Goal: Task Accomplishment & Management: Use online tool/utility

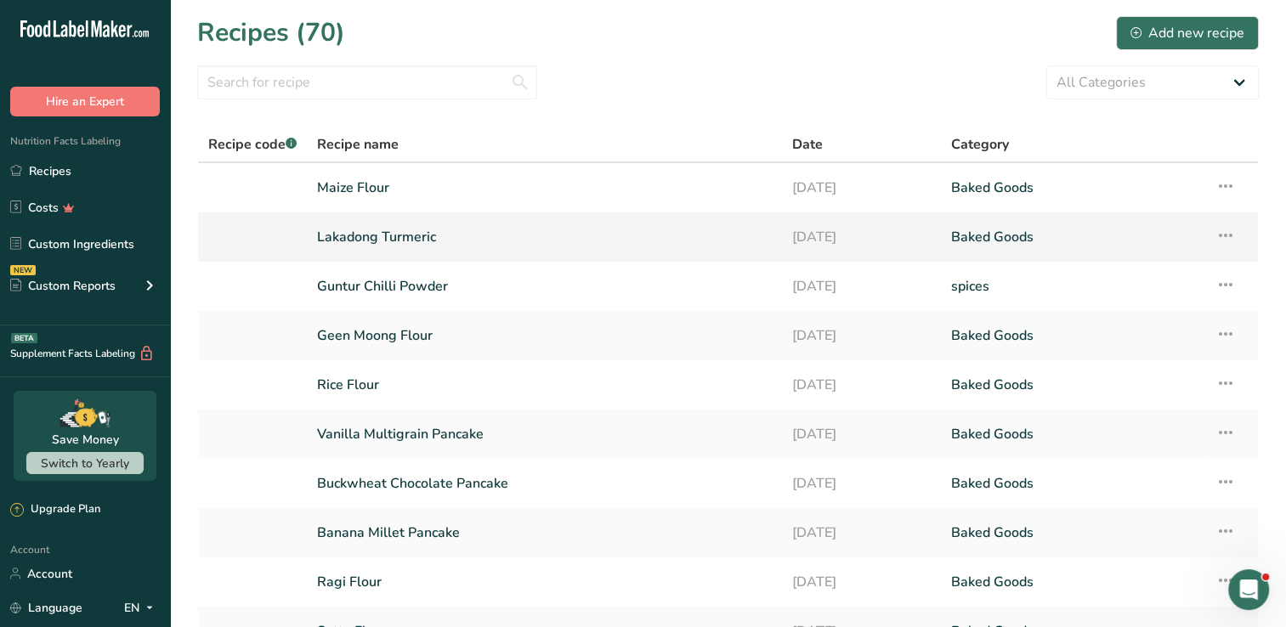
click at [653, 241] on link "Lakadong Turmeric" at bounding box center [544, 237] width 455 height 36
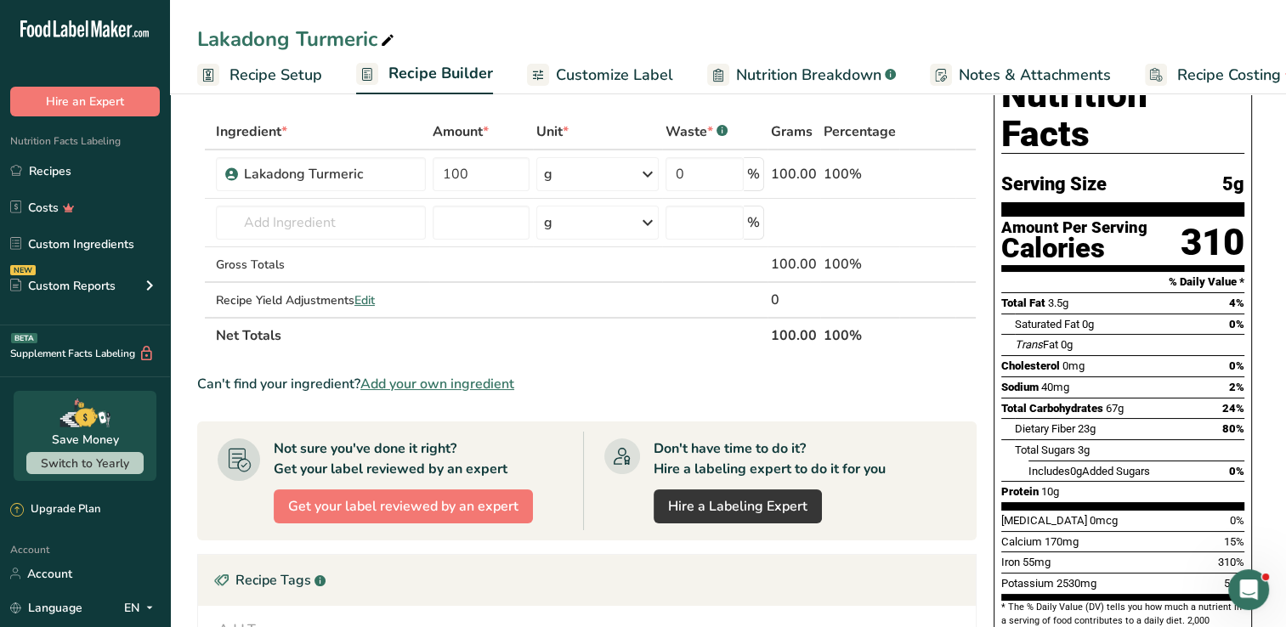
scroll to position [71, 0]
click at [586, 87] on link "Customize Label" at bounding box center [600, 75] width 146 height 38
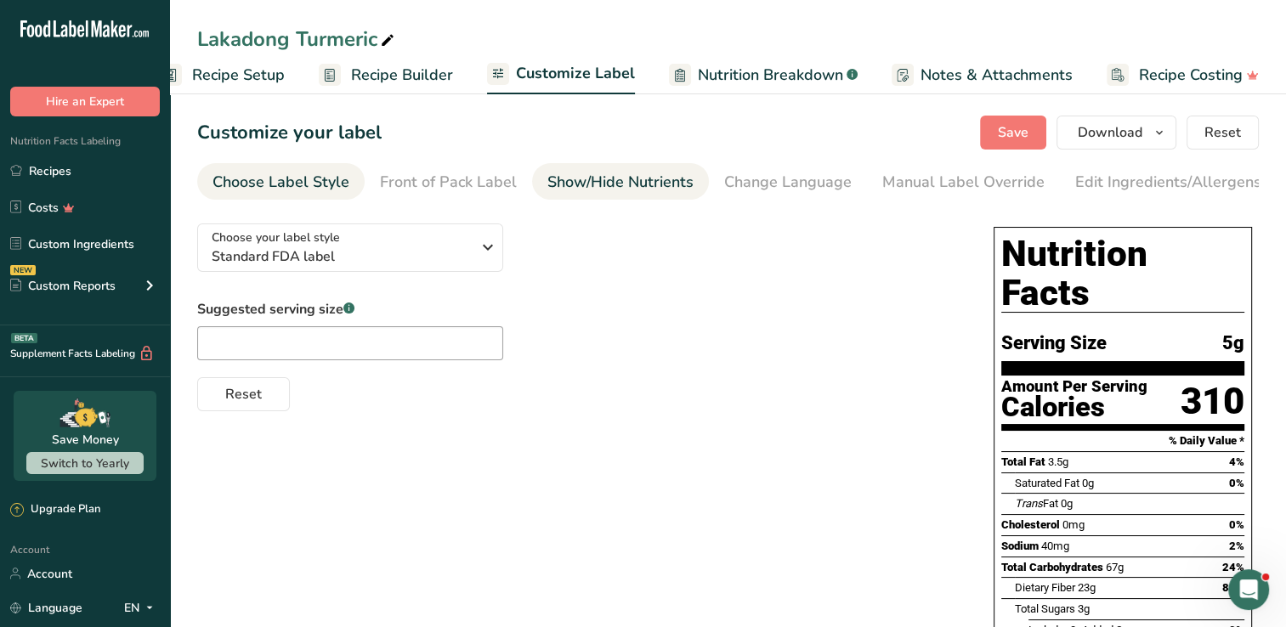
click at [638, 188] on div "Show/Hide Nutrients" at bounding box center [620, 182] width 146 height 23
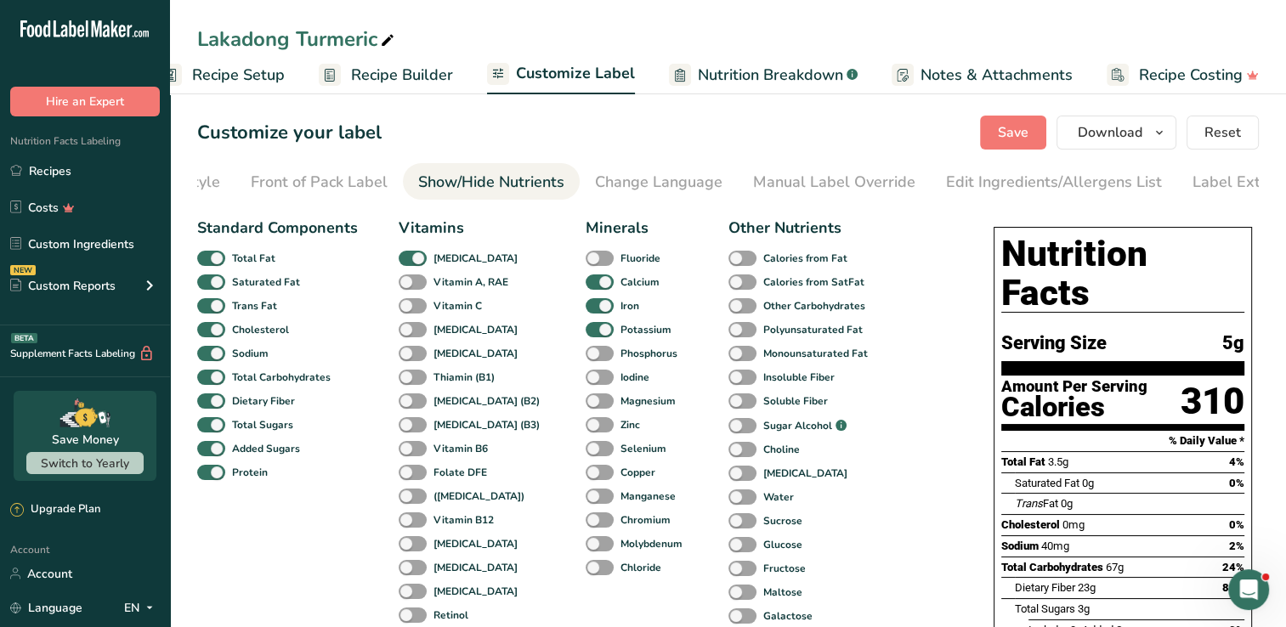
scroll to position [0, 173]
click at [920, 398] on div "Standard Components Total Fat Saturated Fat Trans Fat [MEDICAL_DATA] Sodium Tot…" at bounding box center [578, 554] width 762 height 689
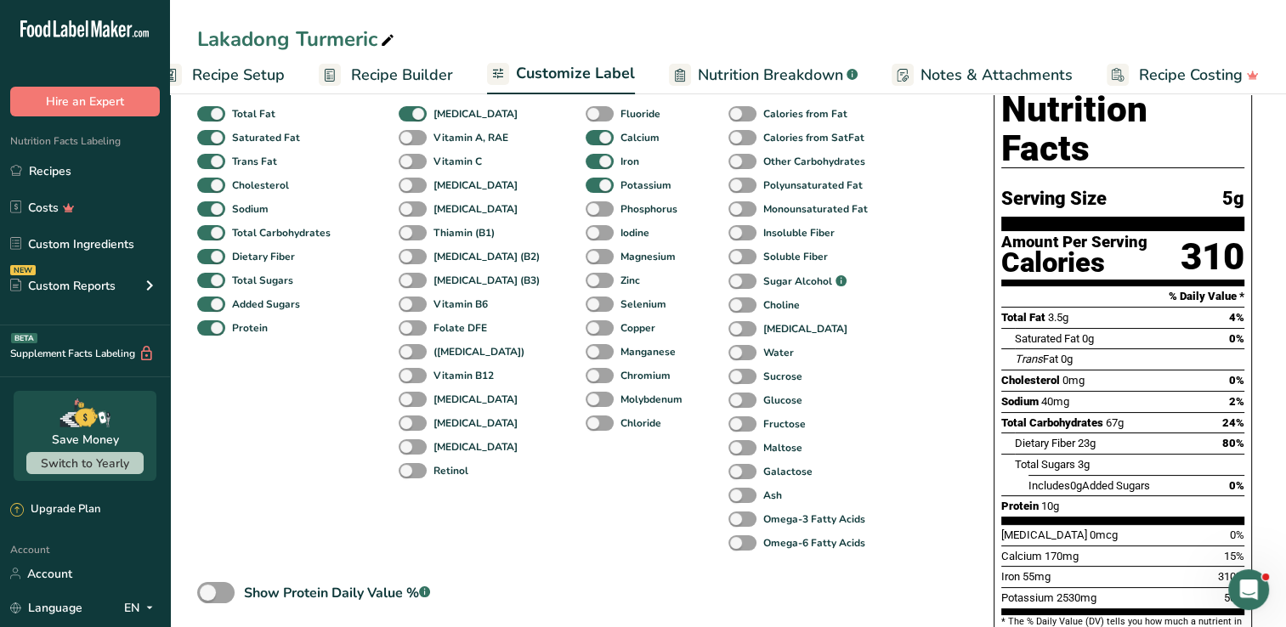
scroll to position [81, 0]
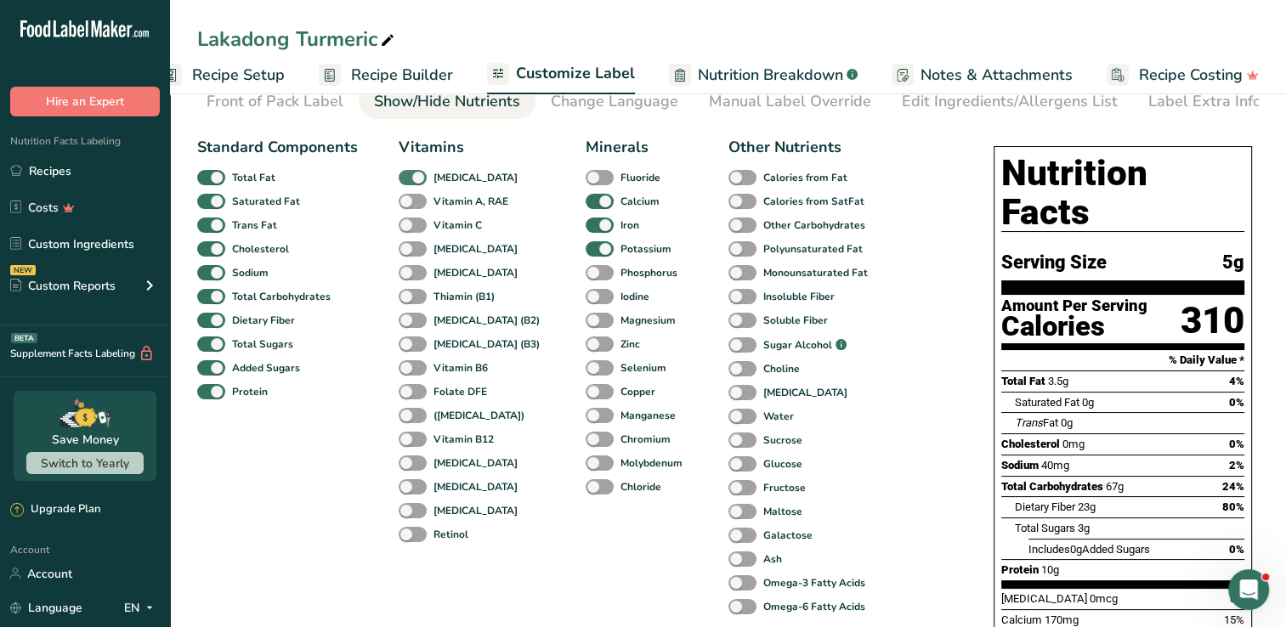
click at [409, 178] on span at bounding box center [413, 178] width 28 height 16
click at [409, 178] on input "[MEDICAL_DATA]" at bounding box center [404, 177] width 11 height 11
checkbox input "false"
click at [864, 449] on div "Standard Components Total Fat Saturated Fat Trans Fat Cholesterol Sodium Total …" at bounding box center [578, 473] width 762 height 689
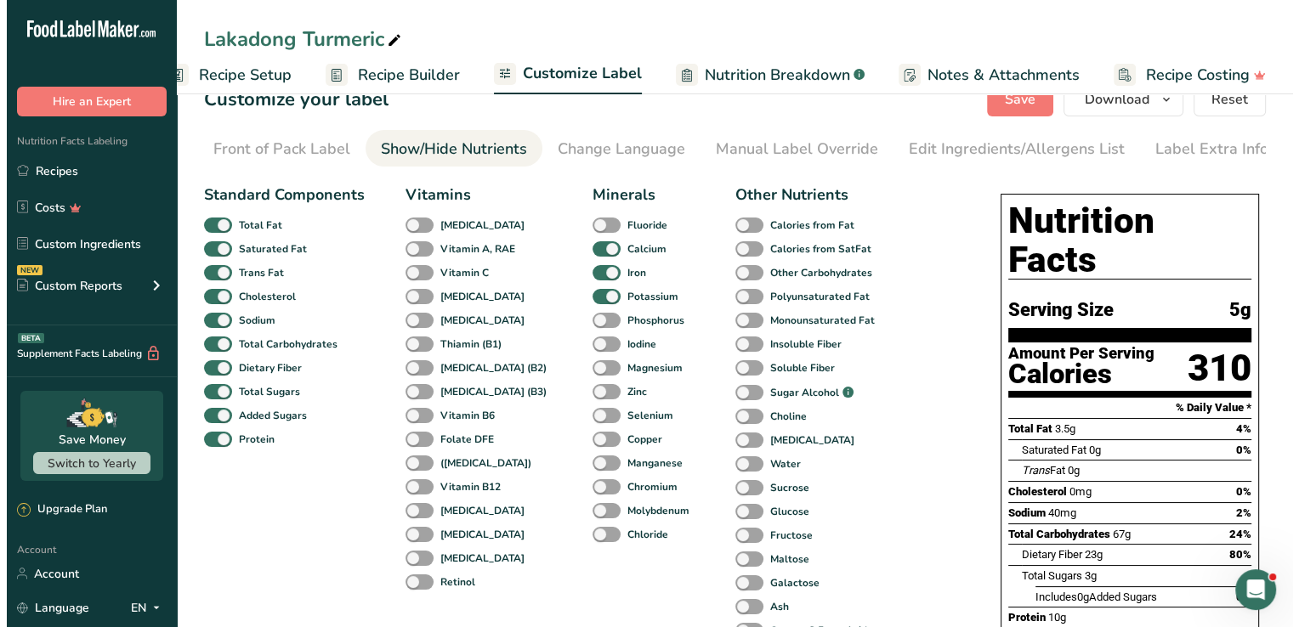
scroll to position [0, 0]
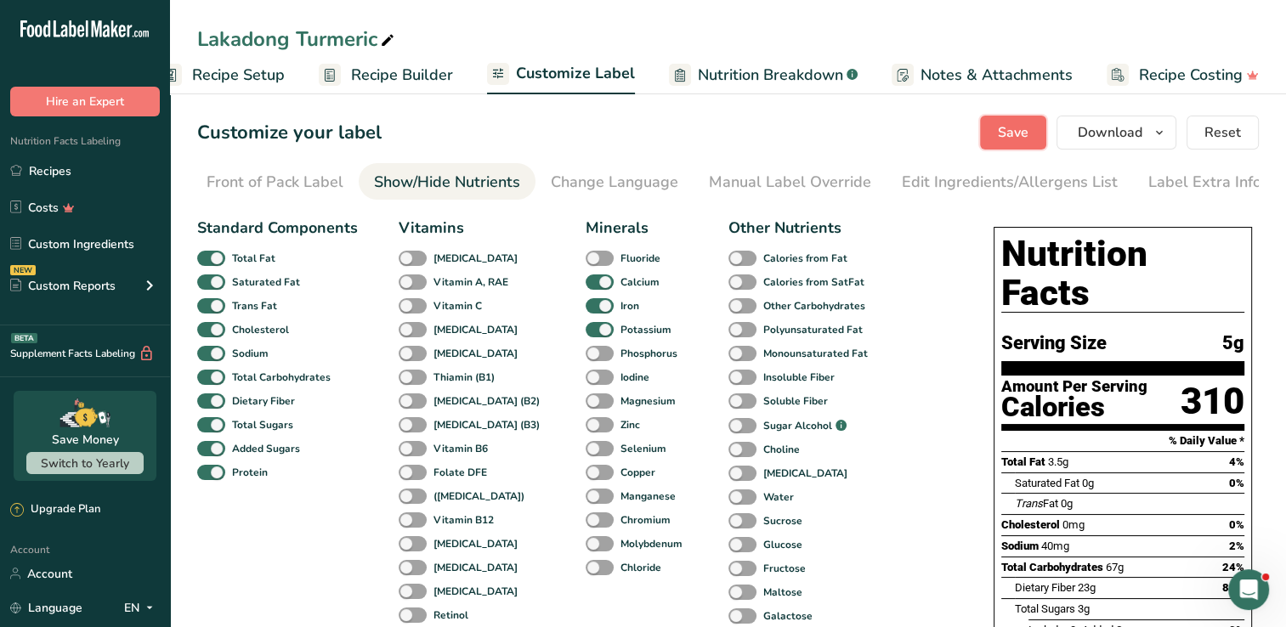
click at [1022, 124] on span "Save" at bounding box center [1013, 132] width 31 height 20
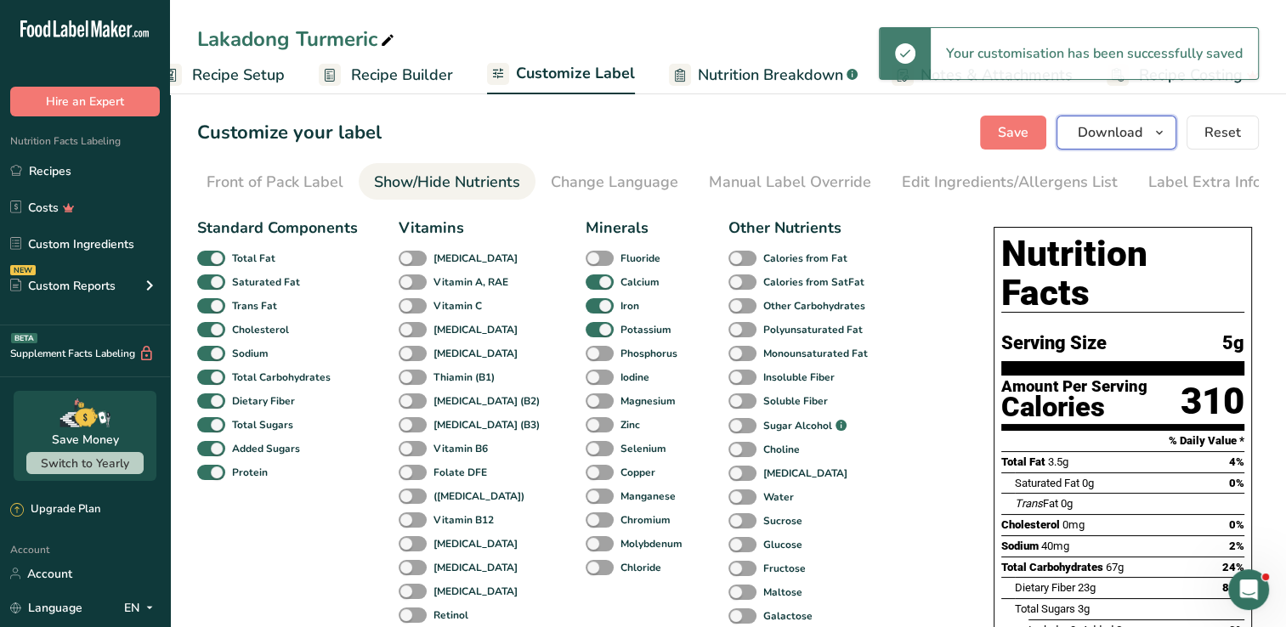
click at [1123, 138] on span "Download" at bounding box center [1110, 132] width 65 height 20
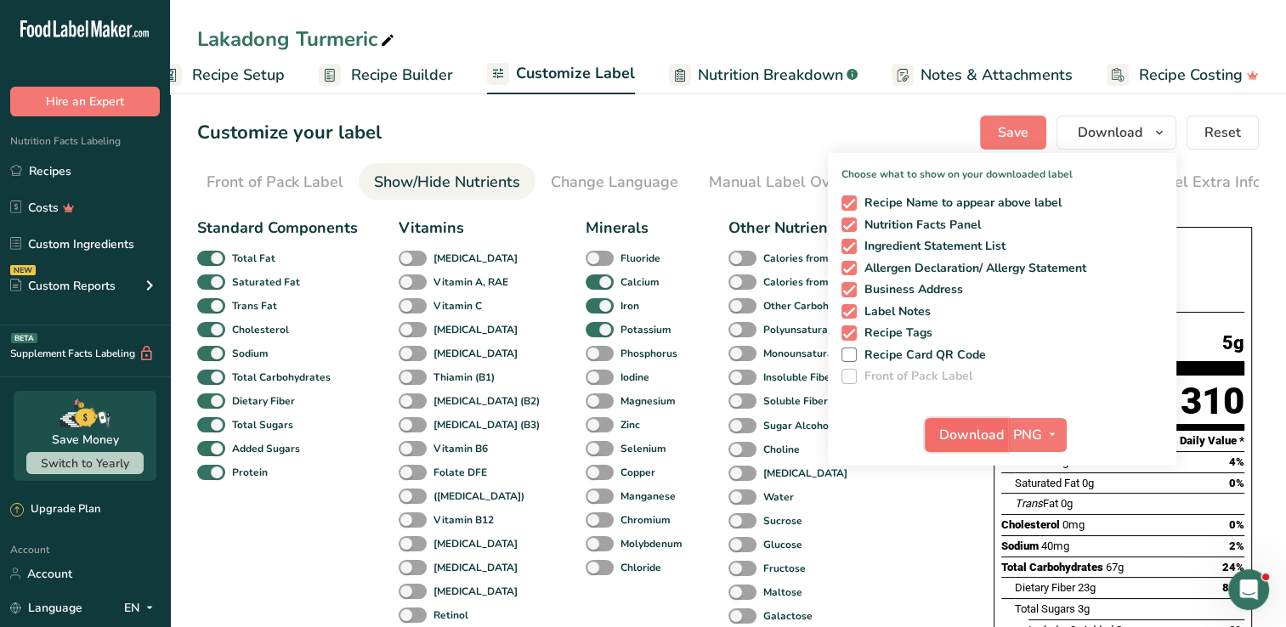
click at [970, 435] on span "Download" at bounding box center [971, 435] width 65 height 20
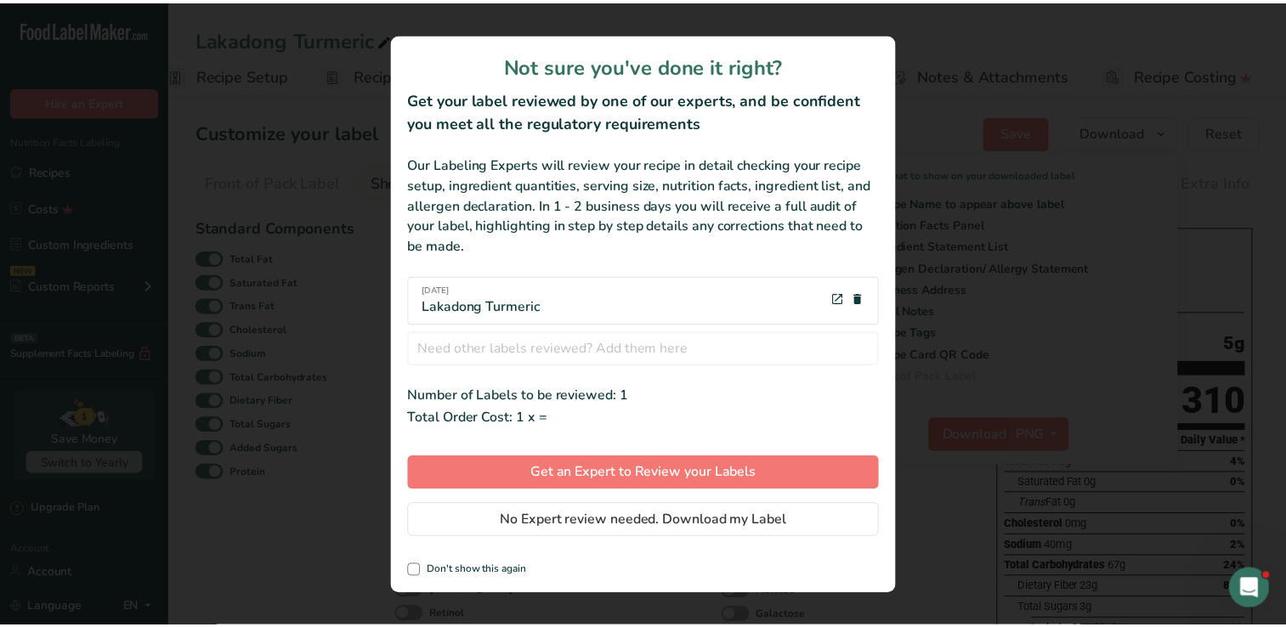
scroll to position [0, 25]
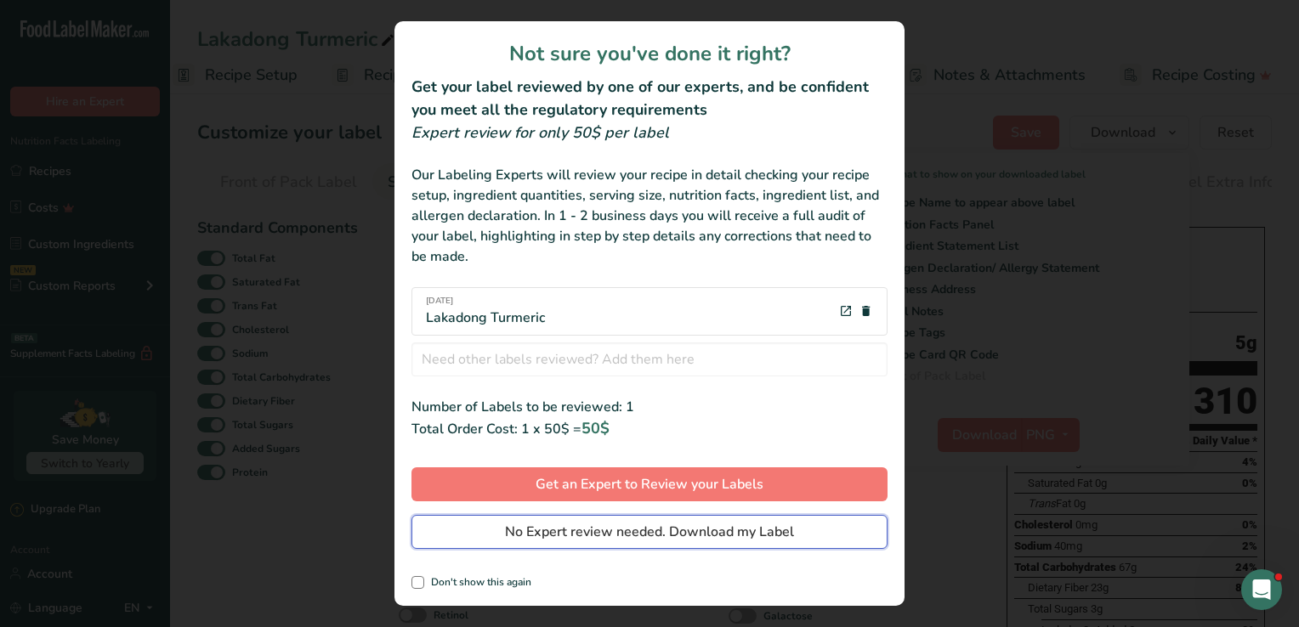
click at [665, 534] on span "No Expert review needed. Download my Label" at bounding box center [649, 532] width 289 height 20
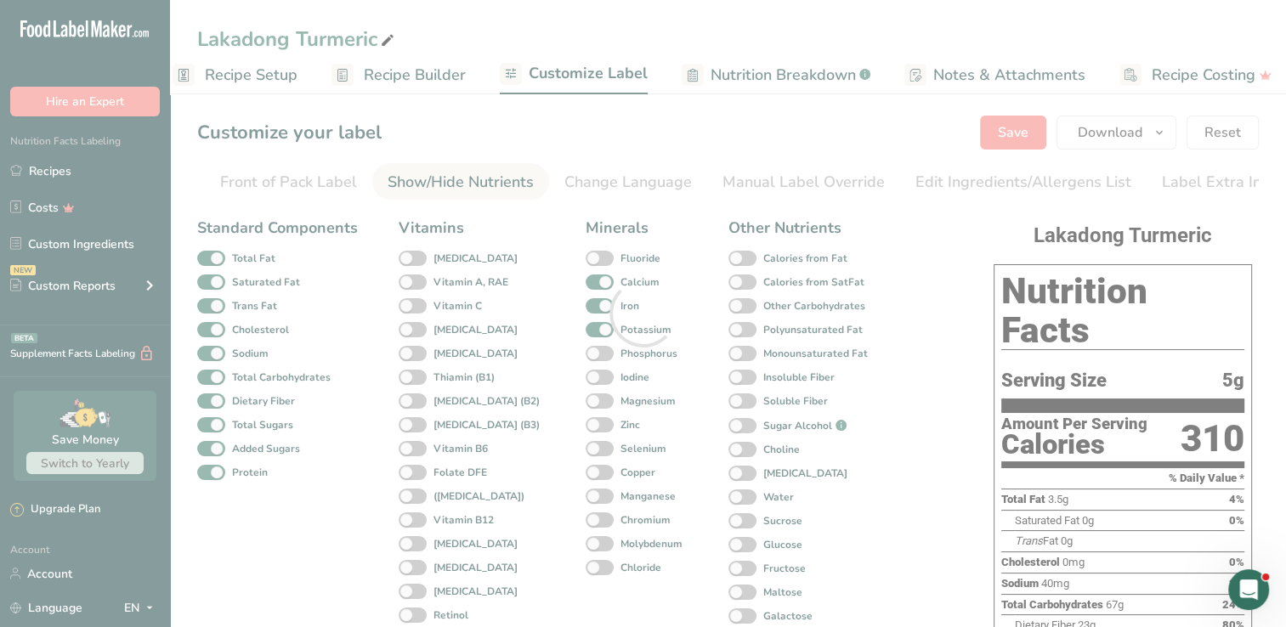
scroll to position [0, 0]
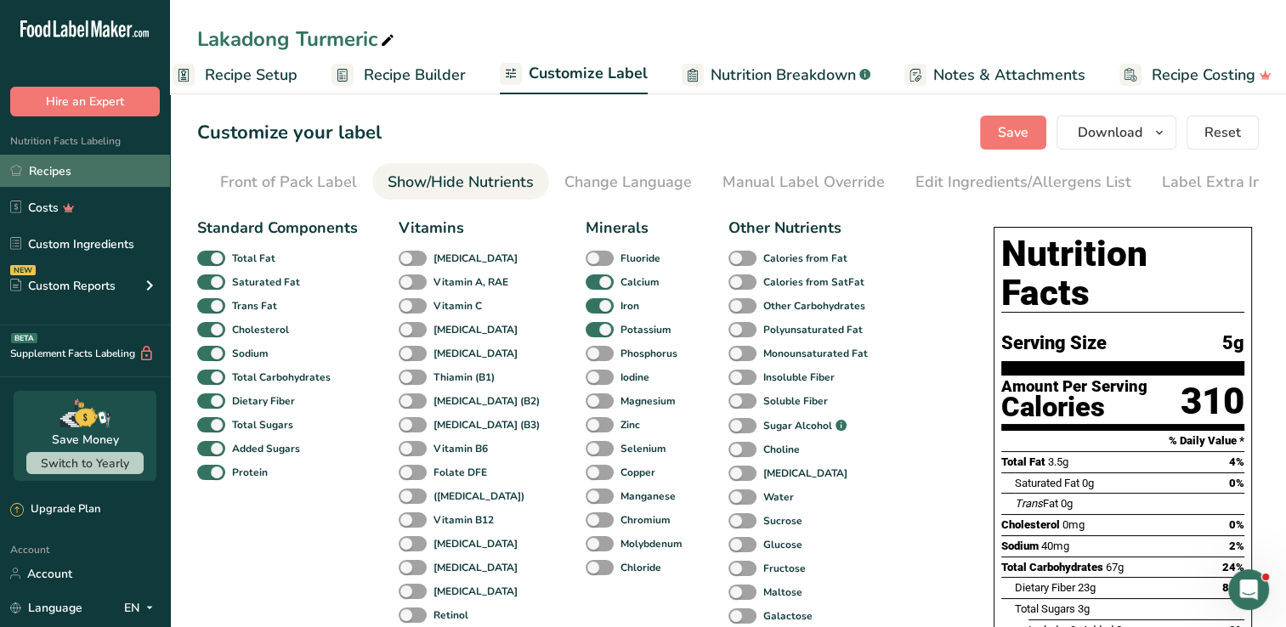
click at [64, 168] on link "Recipes" at bounding box center [85, 171] width 170 height 32
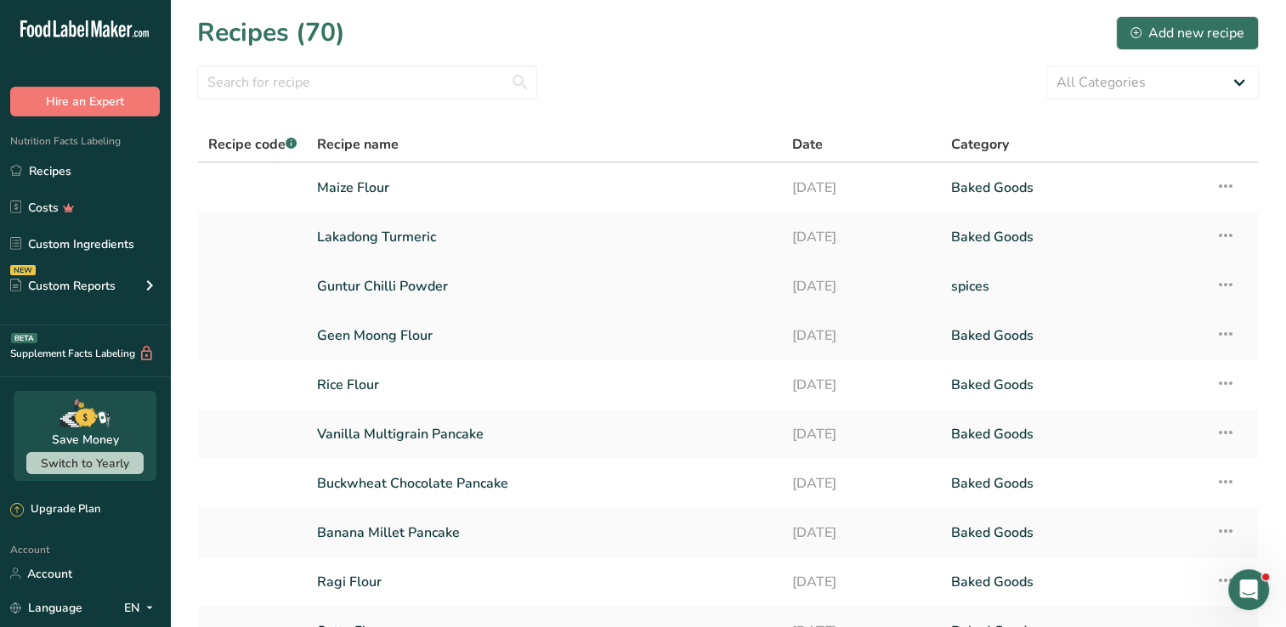
click at [354, 286] on link "Guntur Chilli Powder" at bounding box center [544, 287] width 455 height 36
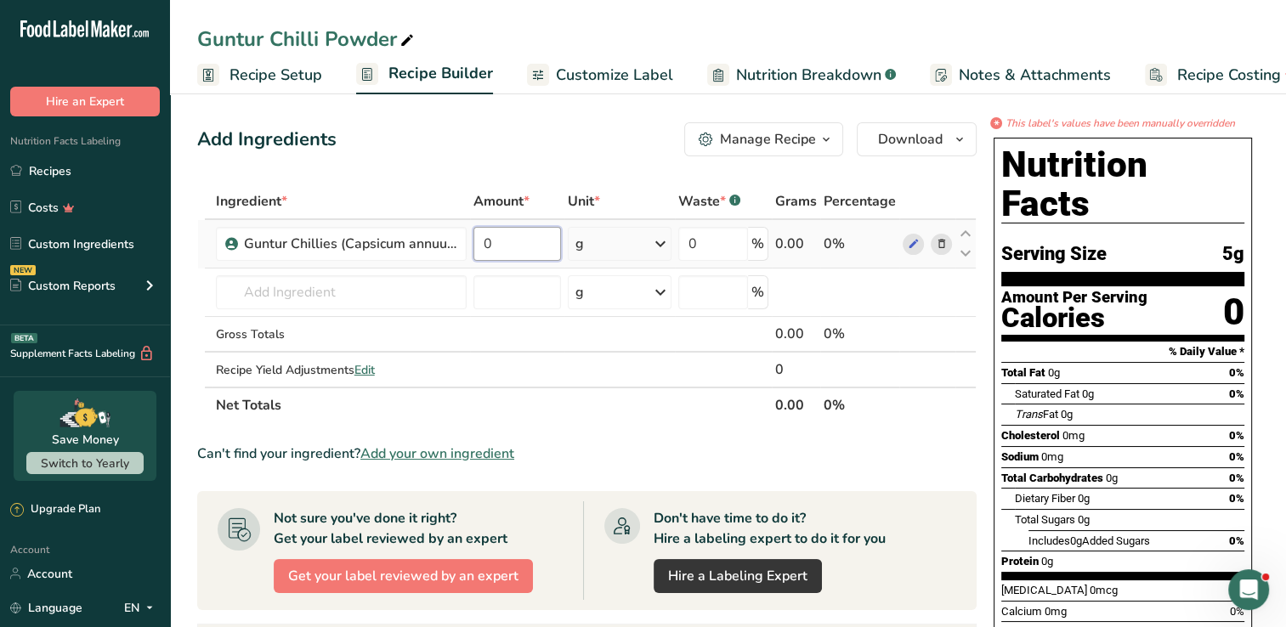
click at [500, 253] on input "0" at bounding box center [517, 244] width 88 height 34
type input "100"
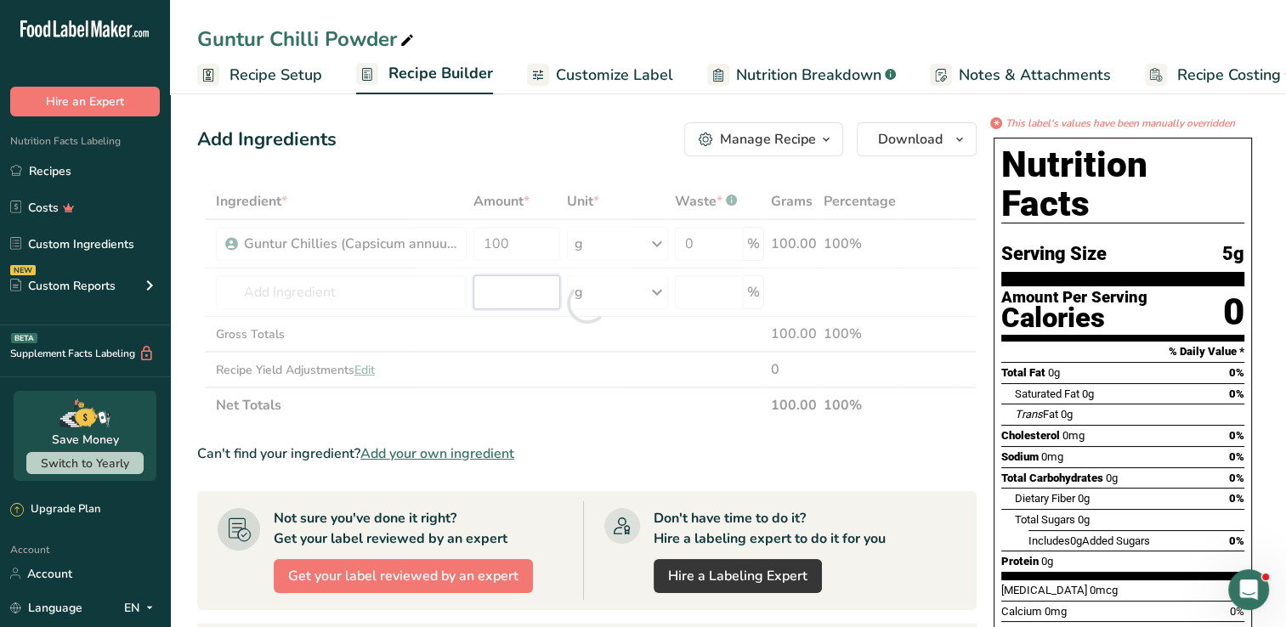
click at [513, 276] on div "Ingredient * Amount * Unit * Waste * .a-a{fill:#347362;}.b-a{fill:#fff;} Grams …" at bounding box center [586, 304] width 779 height 240
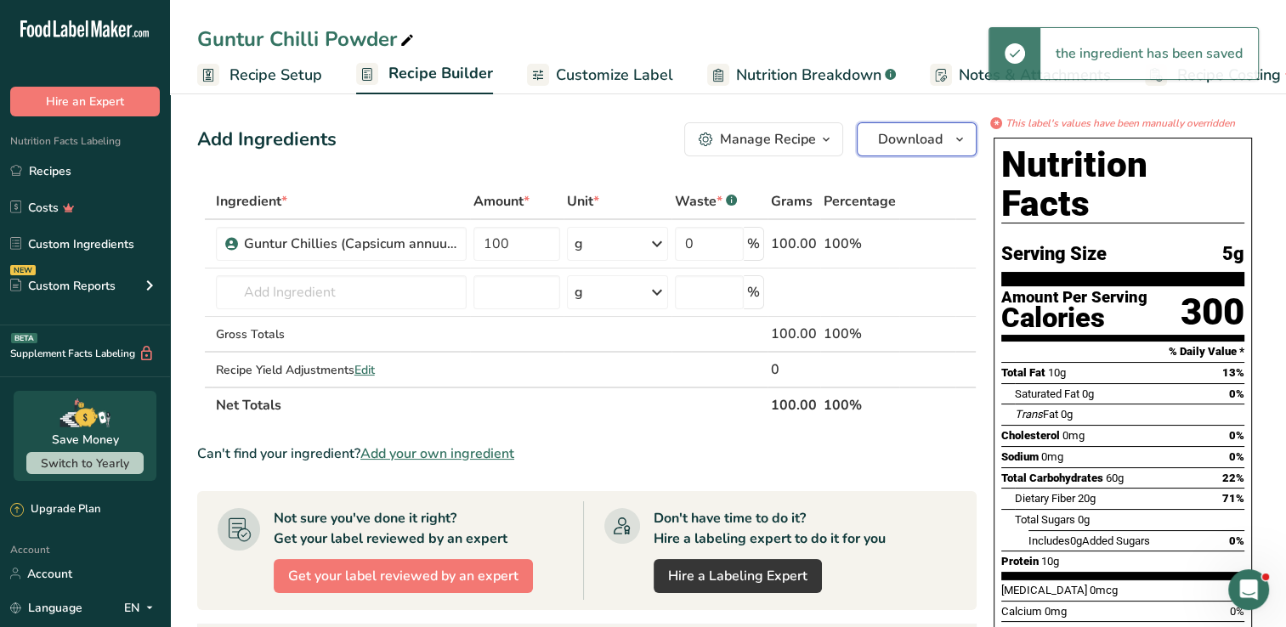
click at [942, 127] on button "Download" at bounding box center [917, 139] width 120 height 34
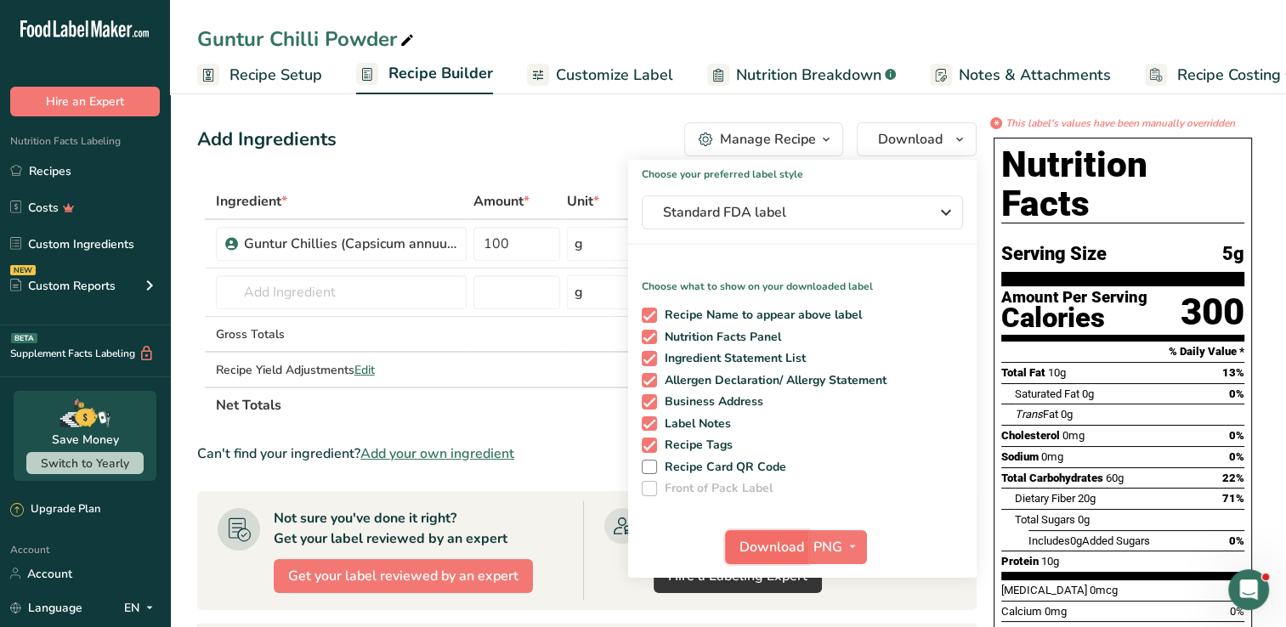
click at [773, 548] on span "Download" at bounding box center [771, 547] width 65 height 20
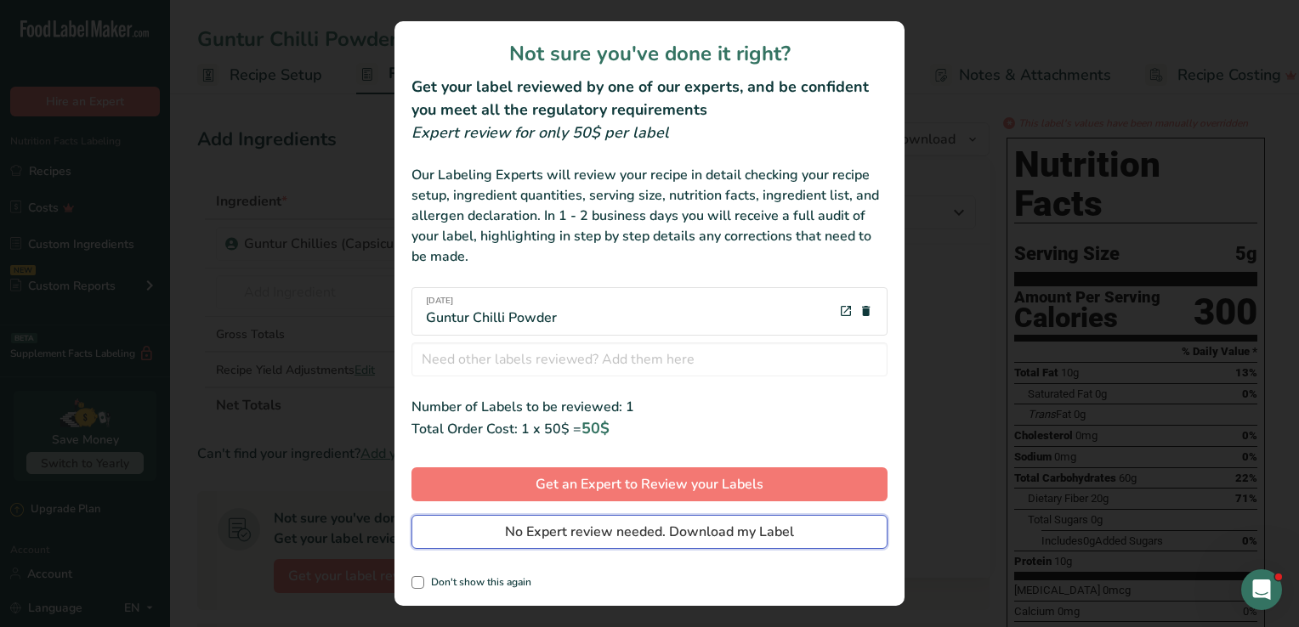
click at [741, 522] on span "No Expert review needed. Download my Label" at bounding box center [649, 532] width 289 height 20
